Goal: Information Seeking & Learning: Learn about a topic

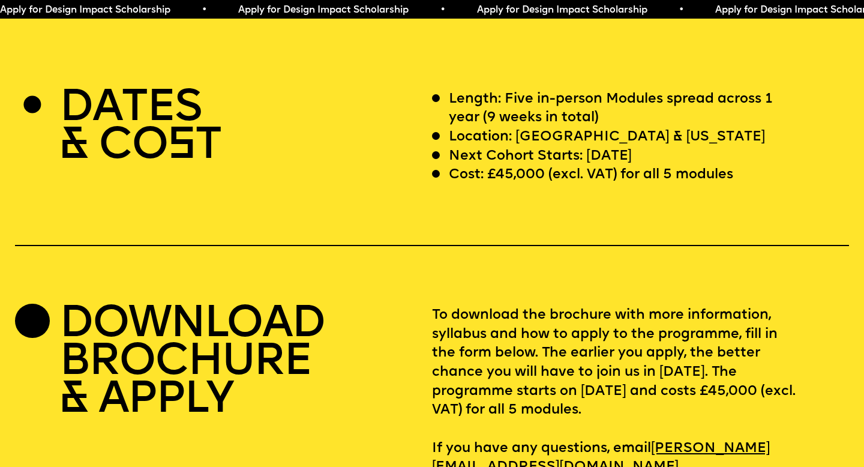
scroll to position [3507, 0]
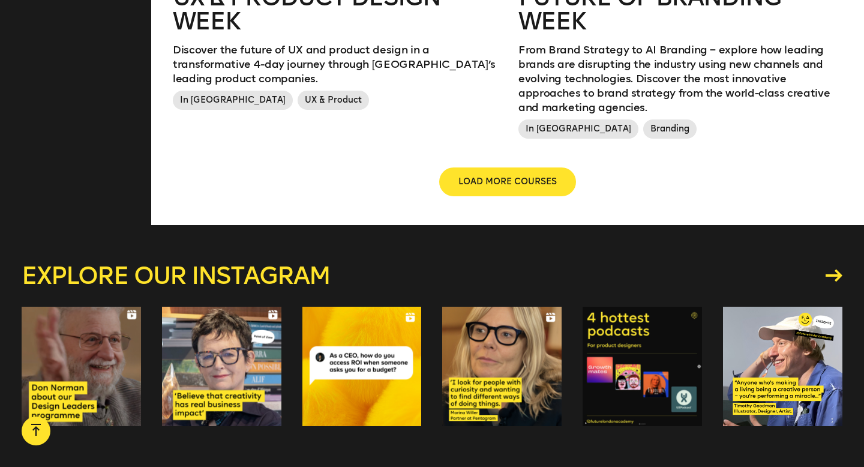
scroll to position [1573, 0]
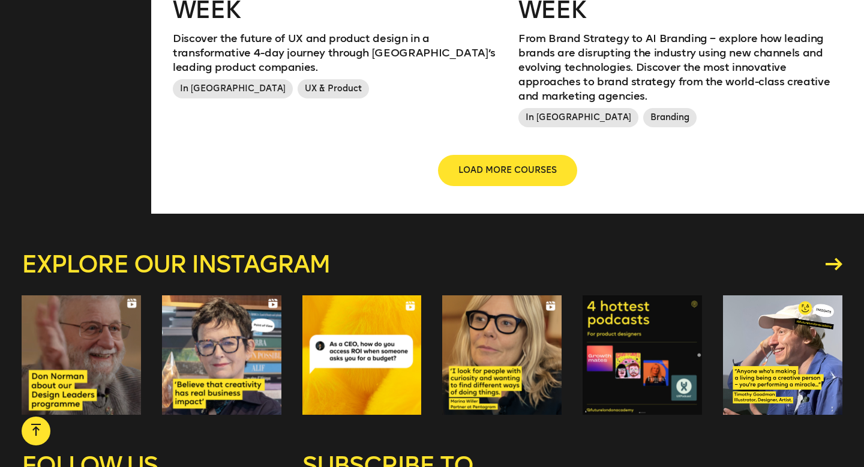
click at [537, 156] on button "LOAD MORE COURSES" at bounding box center [507, 170] width 137 height 29
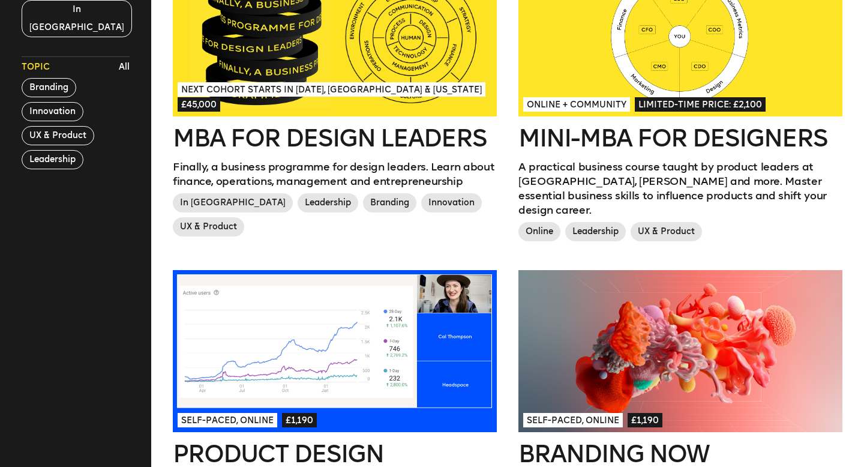
scroll to position [422, 0]
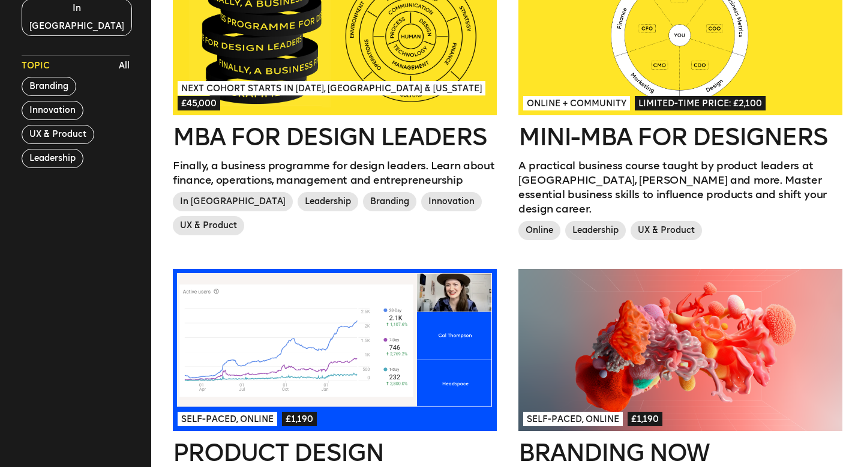
click at [665, 137] on h2 "Mini-MBA for Designers" at bounding box center [680, 137] width 324 height 24
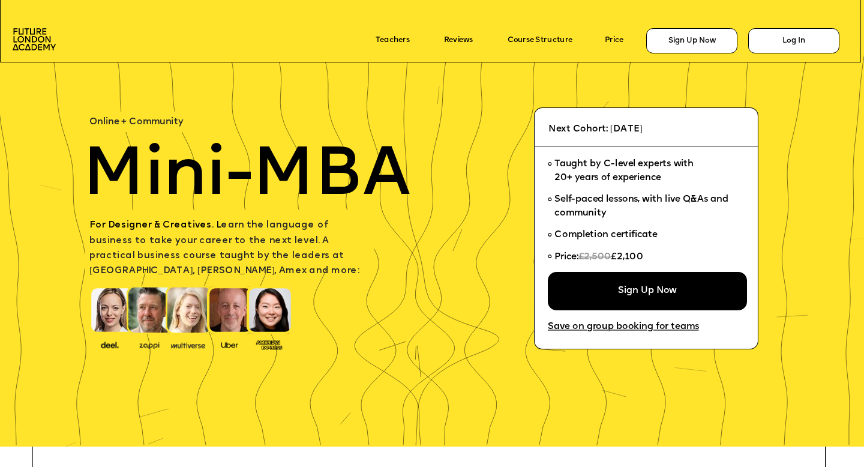
scroll to position [40, 0]
